Goal: Transaction & Acquisition: Purchase product/service

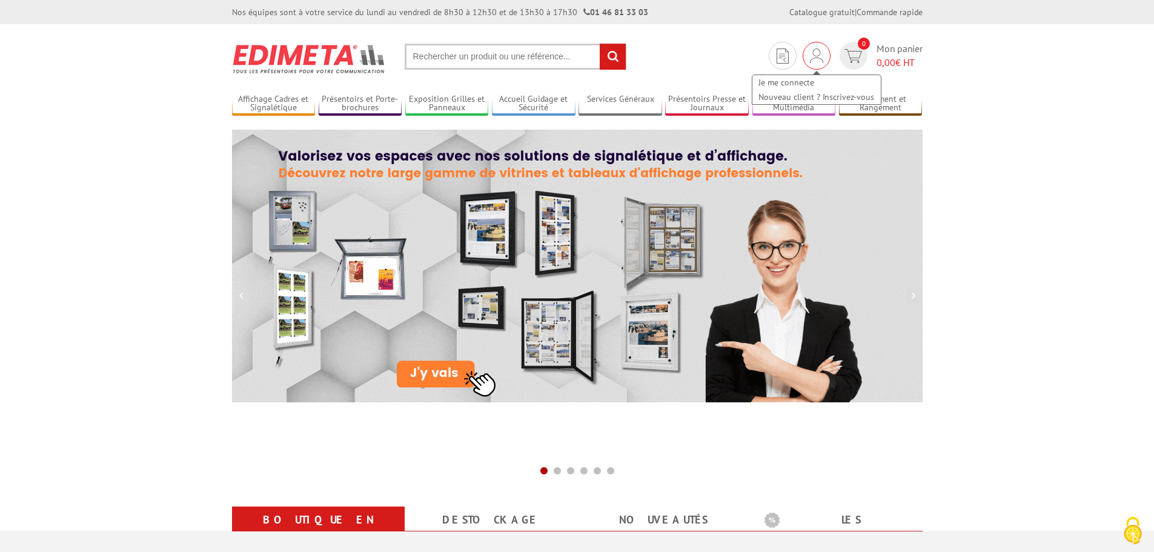
click at [816, 55] on img at bounding box center [816, 55] width 13 height 15
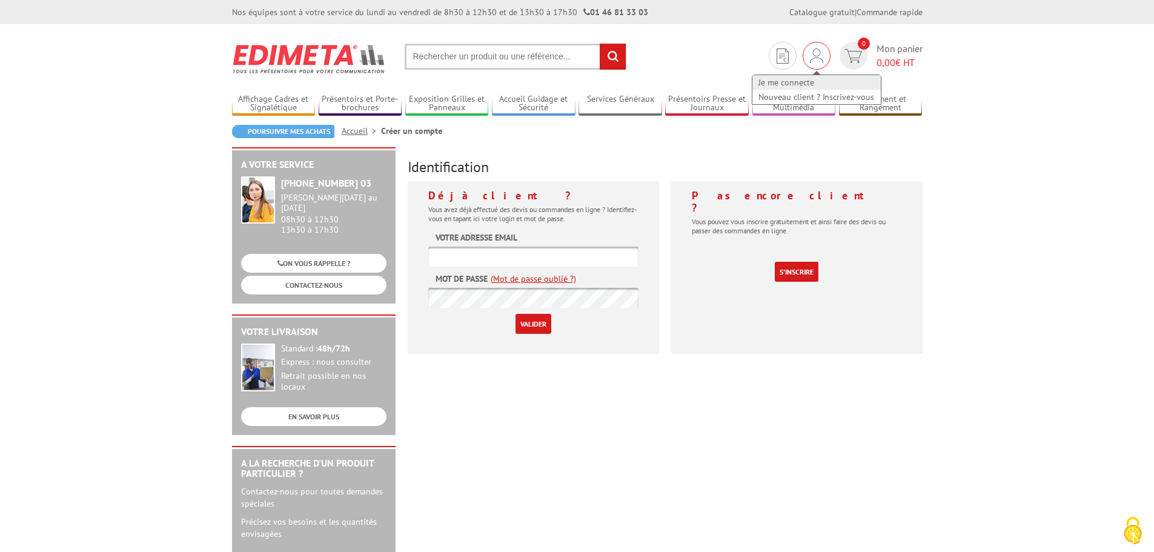
click at [774, 83] on link "Je me connecte" at bounding box center [816, 82] width 128 height 15
click at [486, 257] on input "text" at bounding box center [533, 256] width 210 height 20
type input "accueil@cdc-oleron.fr"
click at [515, 314] on input "Valider" at bounding box center [533, 324] width 36 height 20
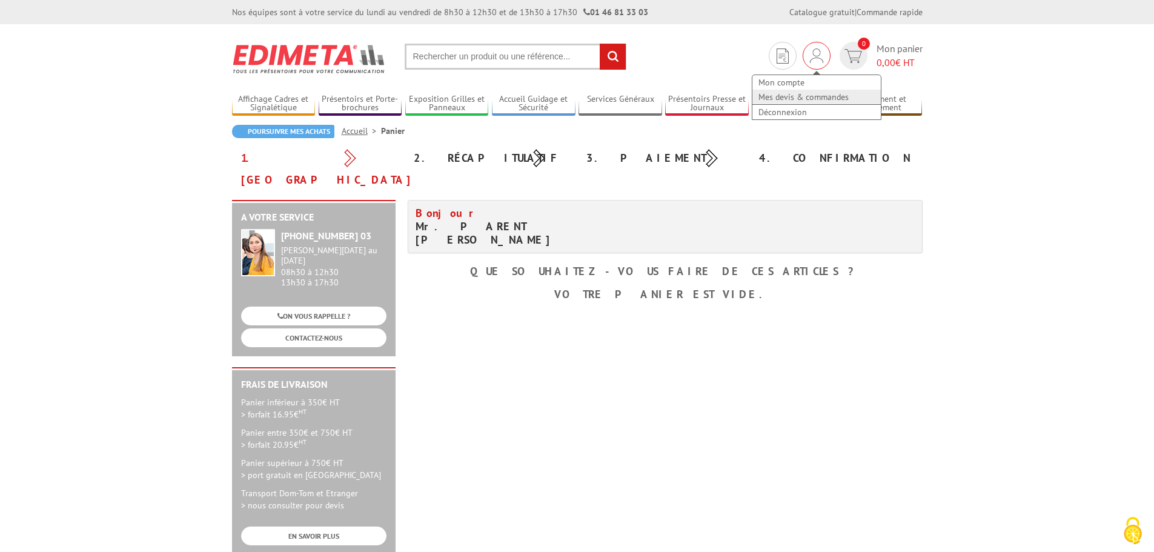
click at [789, 96] on link "Mes devis & commandes" at bounding box center [816, 97] width 128 height 15
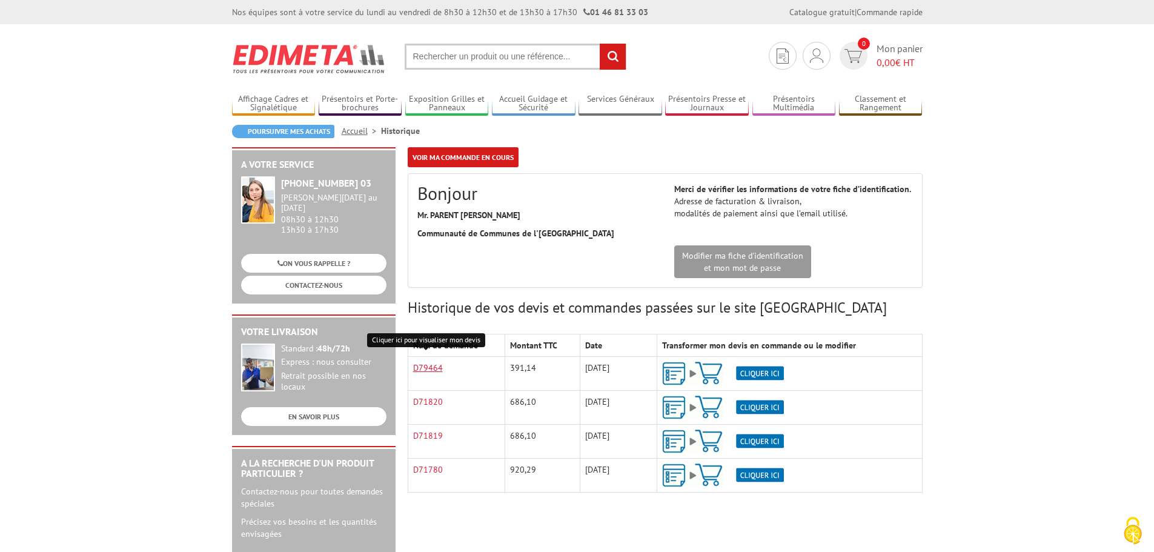
click at [438, 363] on link "D79464" at bounding box center [428, 367] width 30 height 11
click at [753, 369] on img at bounding box center [723, 374] width 122 height 24
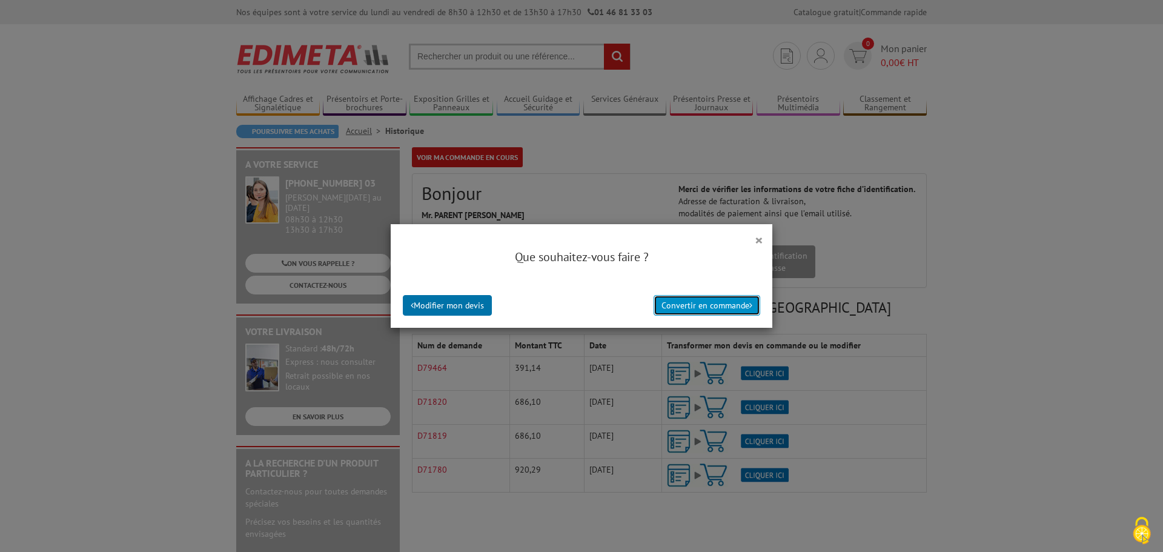
click at [685, 311] on button "Convertir en commande" at bounding box center [706, 305] width 107 height 21
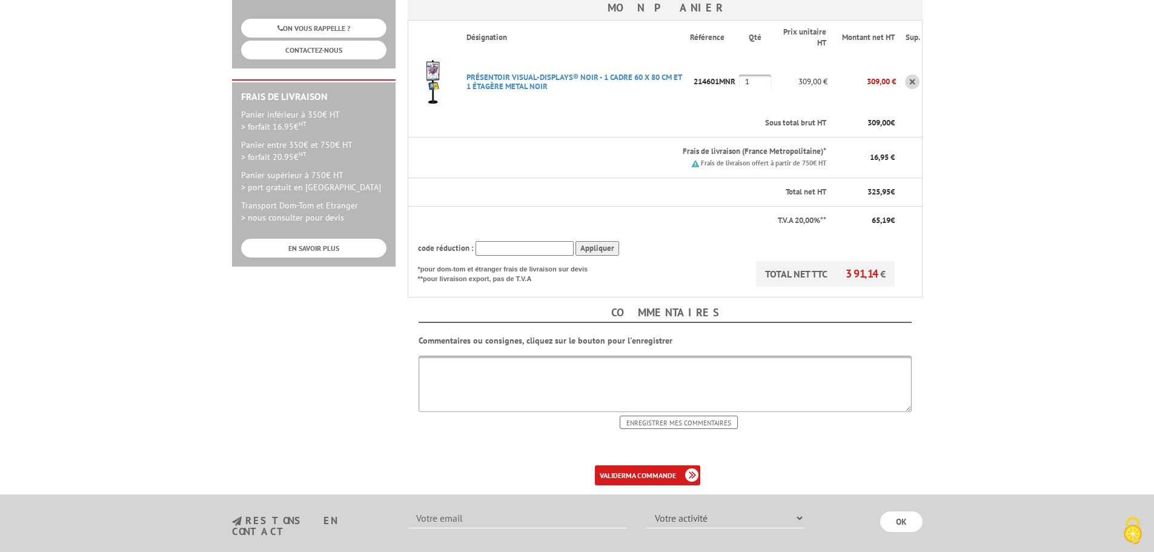
scroll to position [303, 0]
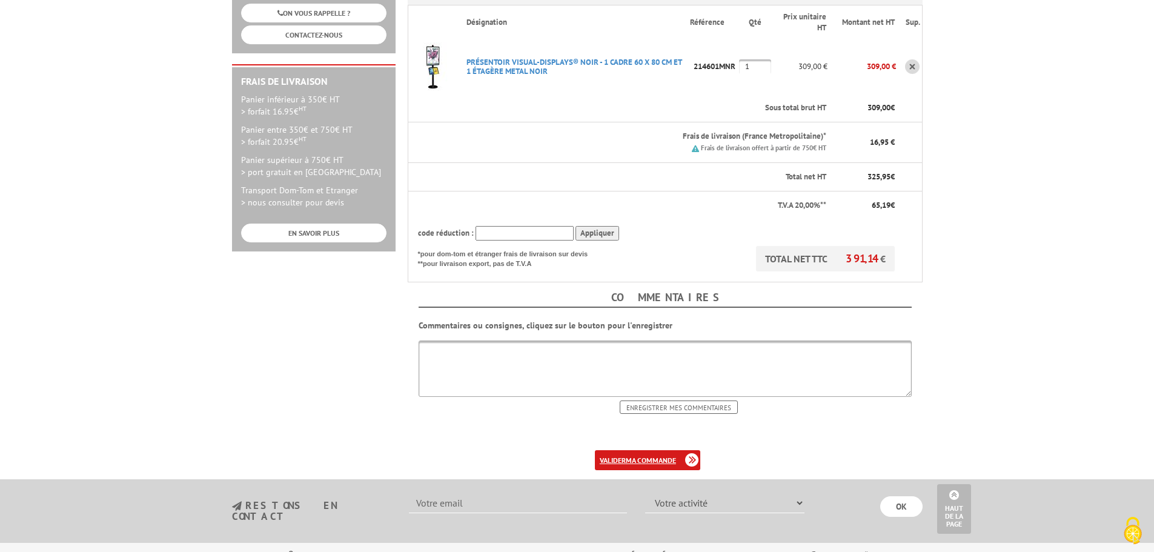
click at [633, 455] on b "ma commande" at bounding box center [651, 459] width 50 height 9
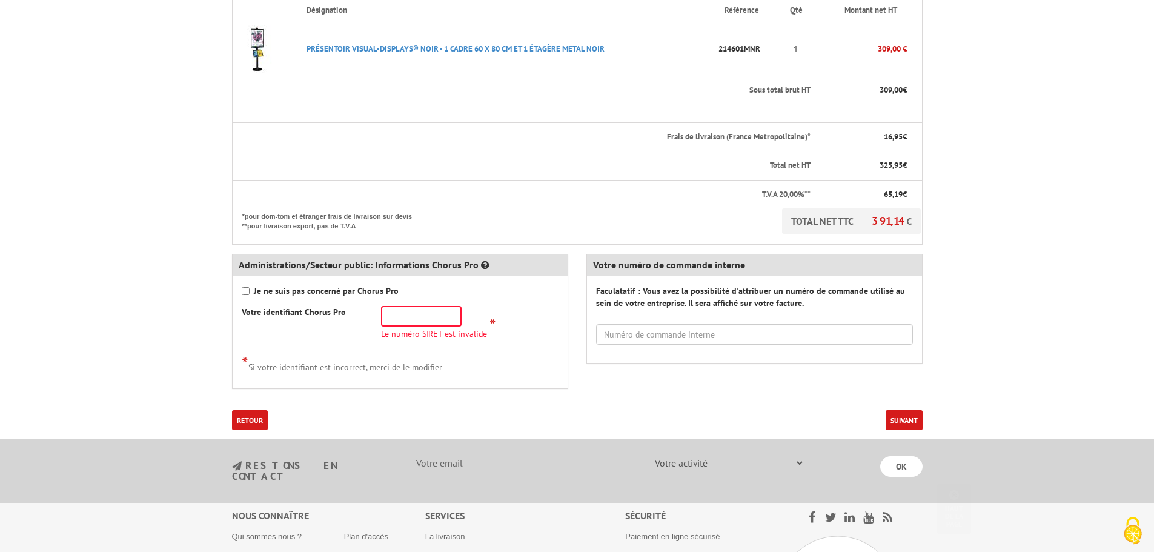
scroll to position [363, 0]
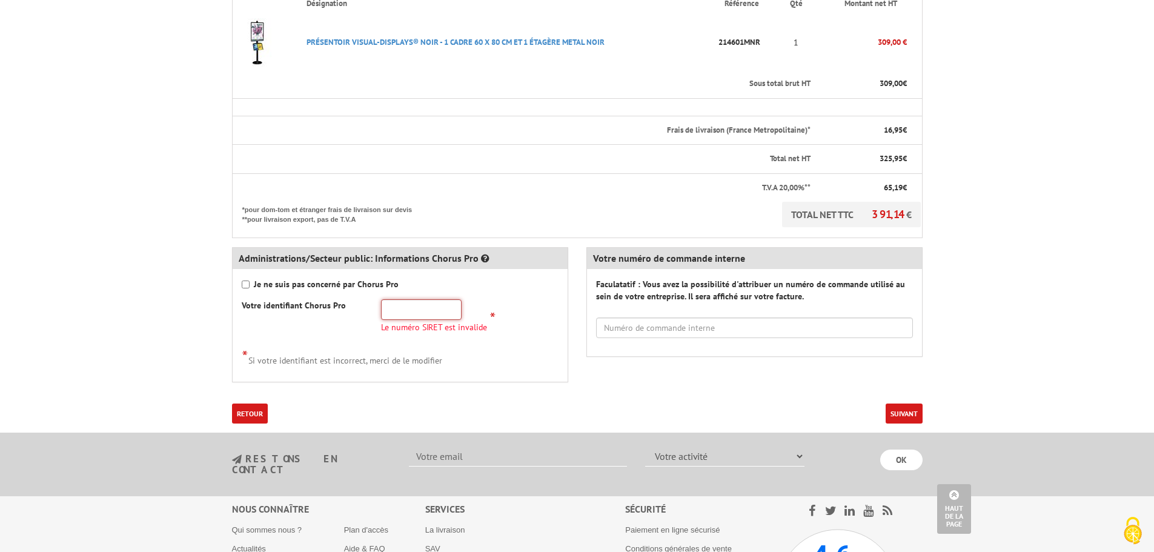
click at [408, 299] on input "text" at bounding box center [421, 309] width 81 height 21
type input "24170062400026"
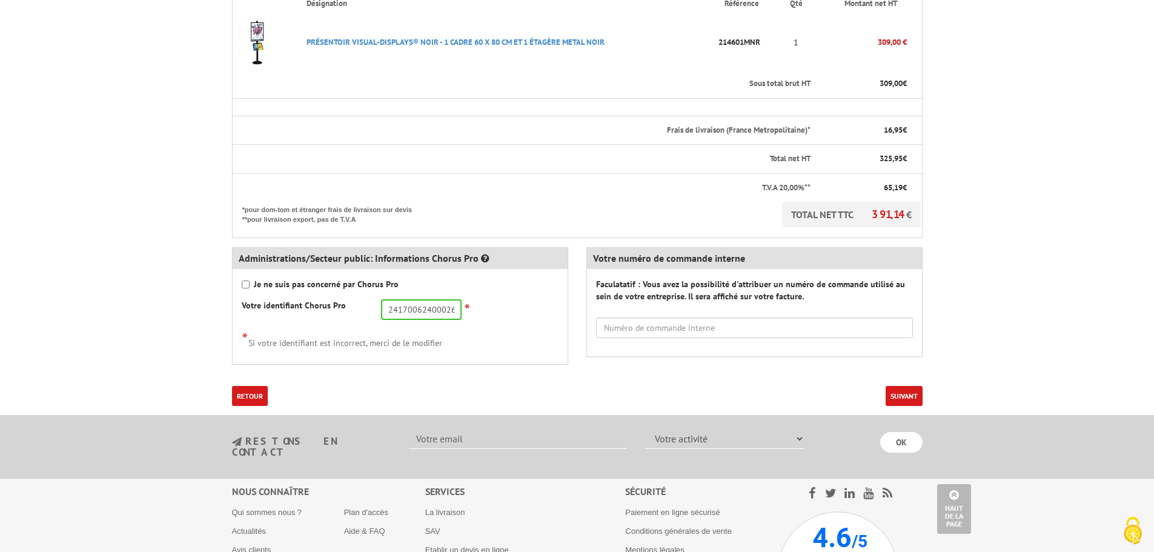
click at [898, 386] on button "Suivant" at bounding box center [903, 396] width 37 height 20
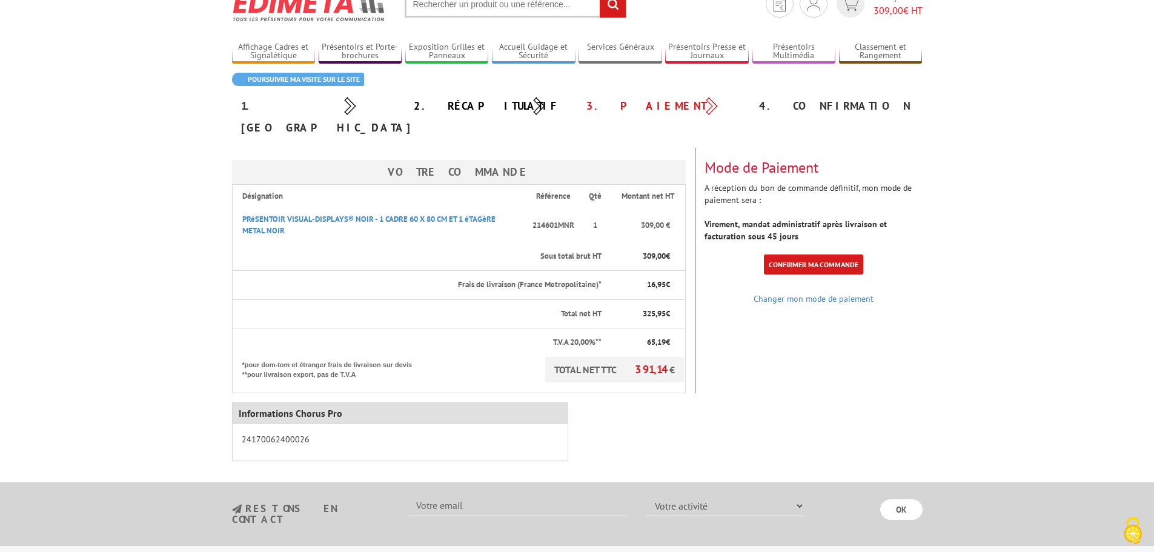
scroll to position [121, 0]
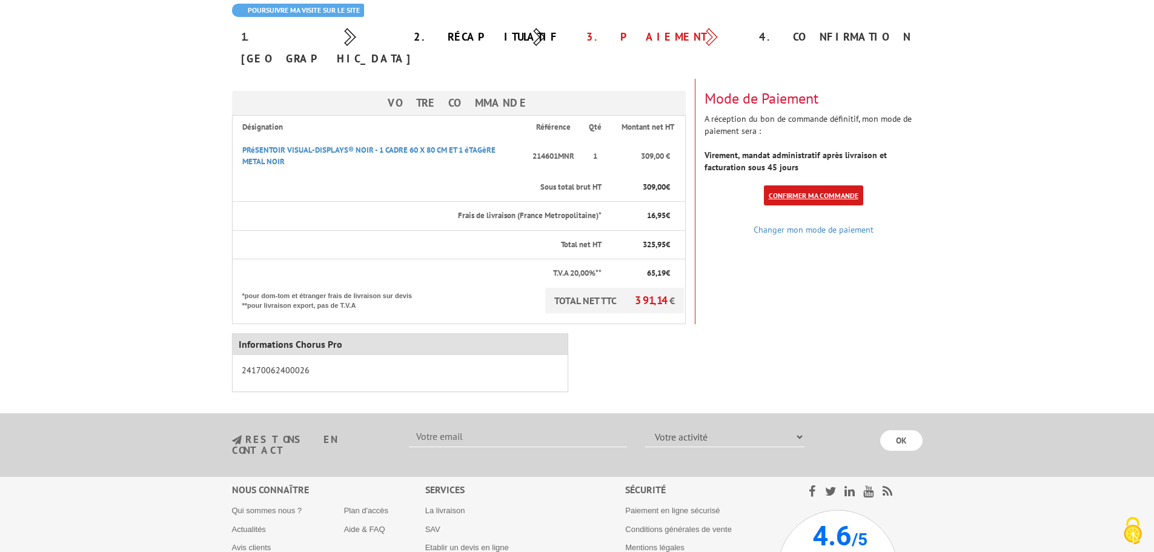
click at [805, 185] on link "Confirmer ma commande" at bounding box center [813, 195] width 99 height 20
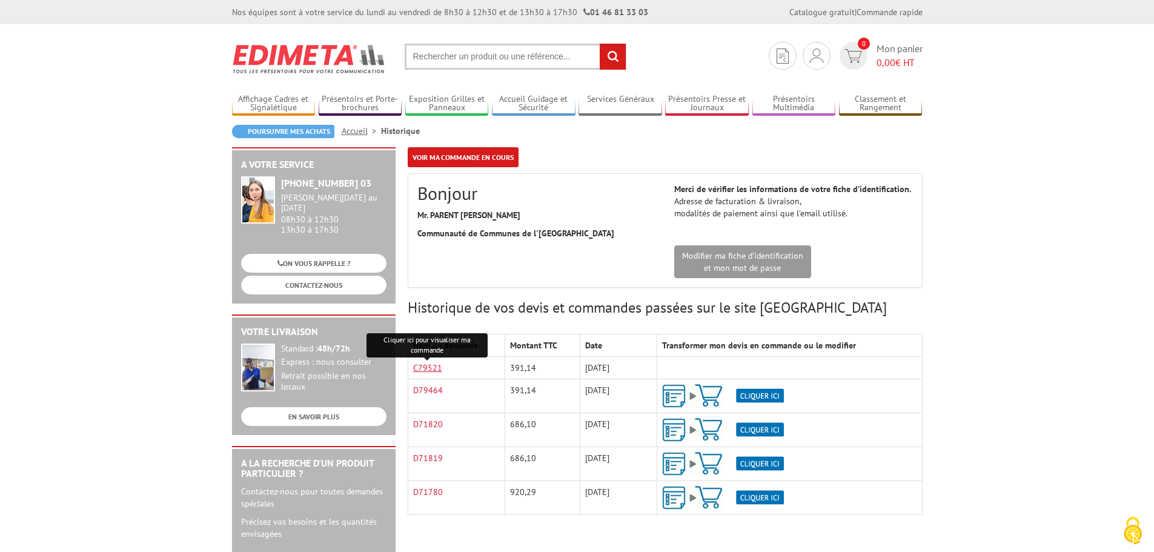
click at [428, 369] on link "C79521" at bounding box center [427, 367] width 29 height 11
click at [455, 388] on td "D79464" at bounding box center [456, 396] width 97 height 34
